Goal: Transaction & Acquisition: Purchase product/service

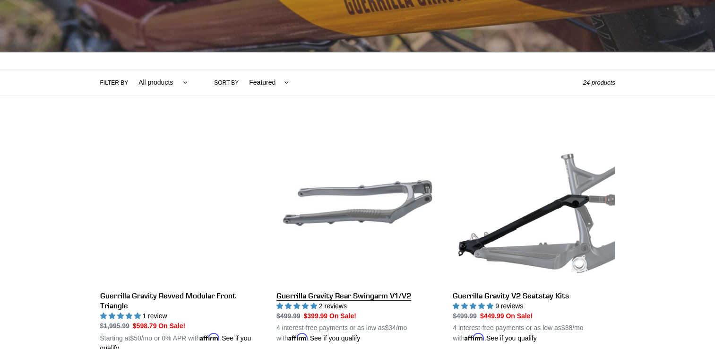
scroll to position [159, 0]
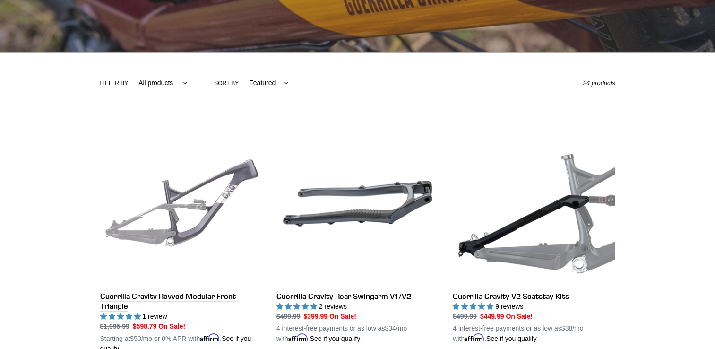
click at [212, 203] on link "Guerrilla Gravity Revved Modular Front Triangle" at bounding box center [181, 237] width 162 height 231
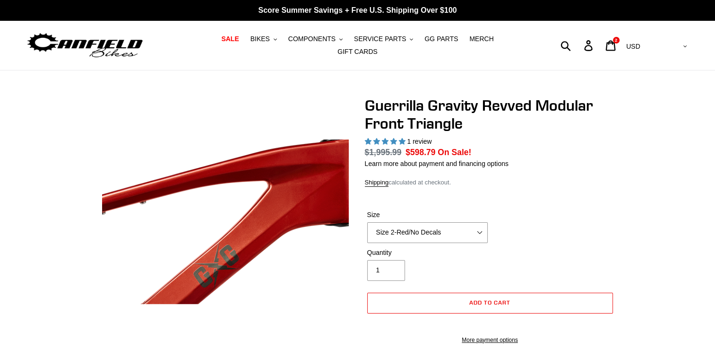
select select "highest-rating"
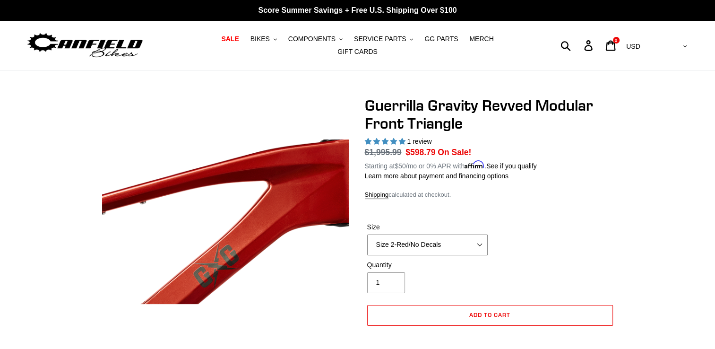
click at [457, 234] on select "Size 2-Gloss Black/No Decals Size 2-Black/Red Decals Size 2-Black/Silver Decals…" at bounding box center [427, 244] width 120 height 21
click at [367, 234] on select "Size 2-Gloss Black/No Decals Size 2-Black/Red Decals Size 2-Black/Silver Decals…" at bounding box center [427, 244] width 120 height 21
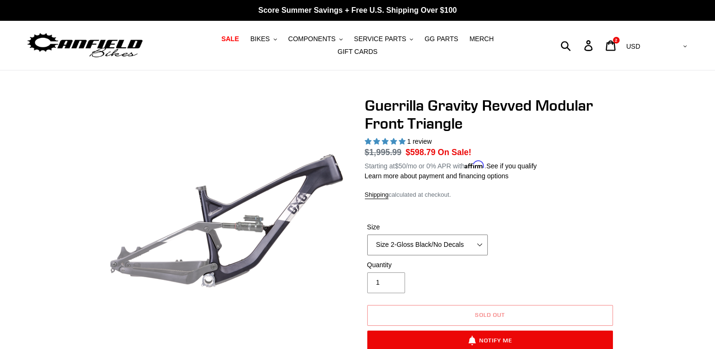
click at [430, 247] on select "Size 2-Gloss Black/No Decals Size 2-Black/Red Decals Size 2-Black/Silver Decals…" at bounding box center [427, 244] width 120 height 21
click at [367, 234] on select "Size 2-Gloss Black/No Decals Size 2-Black/Red Decals Size 2-Black/Silver Decals…" at bounding box center [427, 244] width 120 height 21
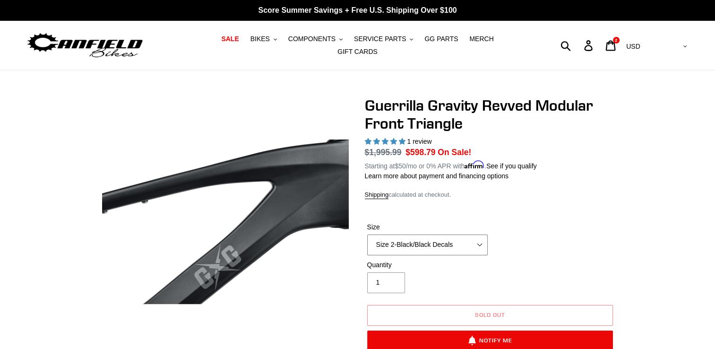
drag, startPoint x: 440, startPoint y: 239, endPoint x: 440, endPoint y: 233, distance: 5.2
click at [440, 239] on select "Size 2-Gloss Black/No Decals Size 2-Black/Red Decals Size 2-Black/Silver Decals…" at bounding box center [427, 244] width 120 height 21
click at [367, 234] on select "Size 2-Gloss Black/No Decals Size 2-Black/Red Decals Size 2-Black/Silver Decals…" at bounding box center [427, 244] width 120 height 21
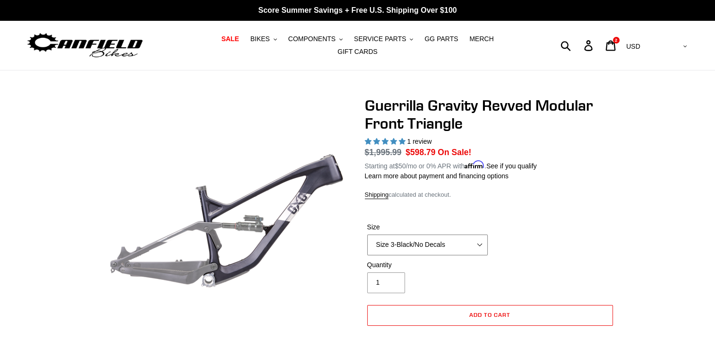
click at [466, 243] on select "Size 2-Gloss Black/No Decals Size 2-Black/Red Decals Size 2-Black/Silver Decals…" at bounding box center [427, 244] width 120 height 21
select select "Size 2-Flat Black/No Decals"
click at [367, 234] on select "Size 2-Gloss Black/No Decals Size 2-Black/Red Decals Size 2-Black/Silver Decals…" at bounding box center [427, 244] width 120 height 21
click at [542, 306] on button "Add to cart" at bounding box center [490, 315] width 246 height 21
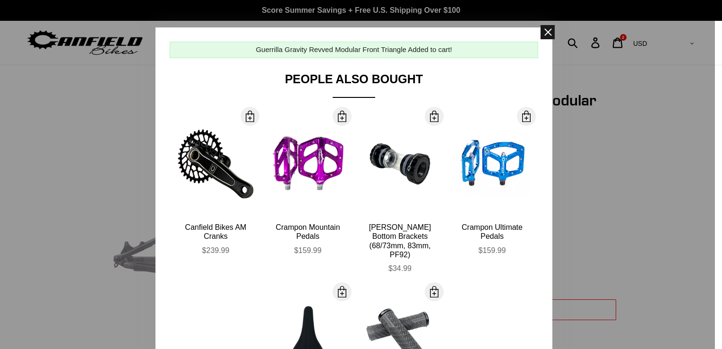
click at [542, 35] on span at bounding box center [547, 32] width 14 height 14
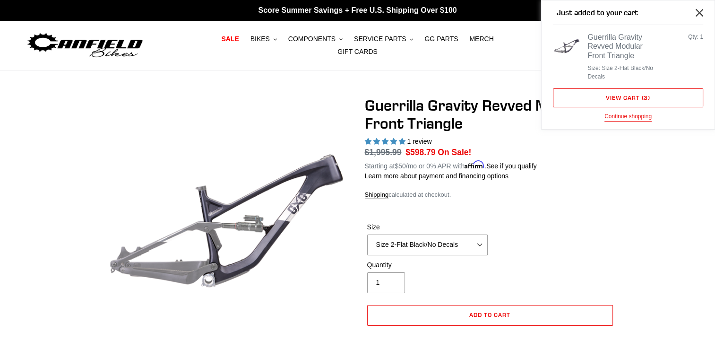
click at [696, 11] on icon "Close" at bounding box center [699, 13] width 8 height 8
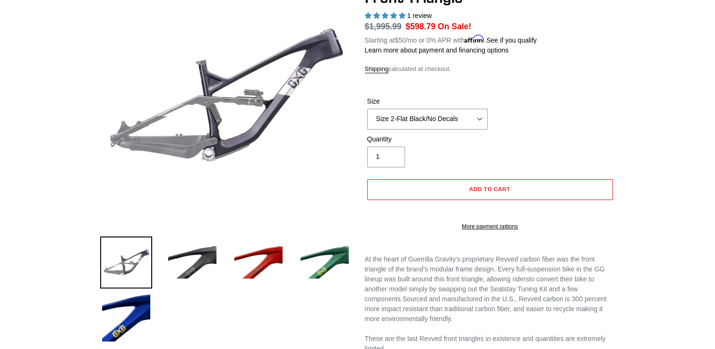
scroll to position [94, 0]
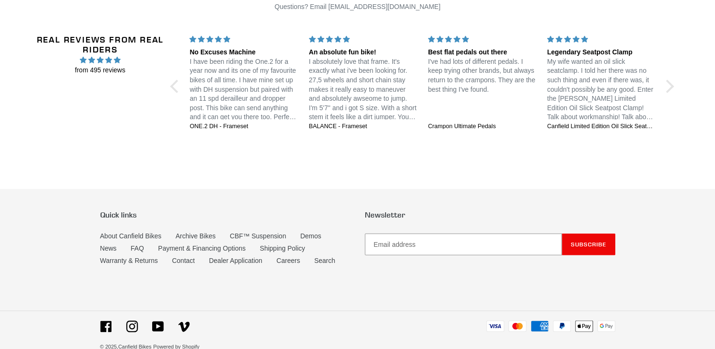
scroll to position [2324, 0]
